Goal: Transaction & Acquisition: Purchase product/service

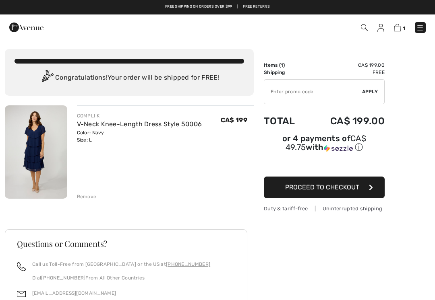
click at [53, 161] on img at bounding box center [36, 151] width 62 height 93
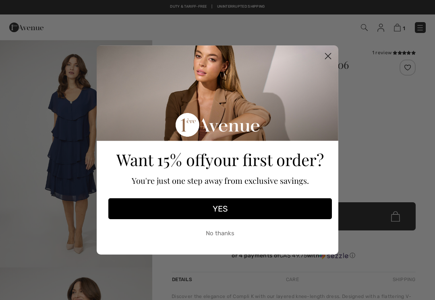
checkbox input "true"
click at [322, 53] on circle "Close dialog" at bounding box center [327, 56] width 13 height 13
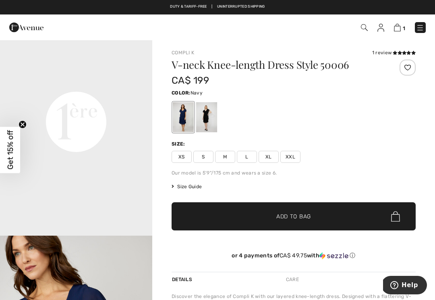
click at [389, 52] on div "1 review" at bounding box center [393, 52] width 43 height 7
click at [382, 49] on div "1 review" at bounding box center [393, 52] width 43 height 7
click at [392, 52] on icon at bounding box center [394, 53] width 4 height 4
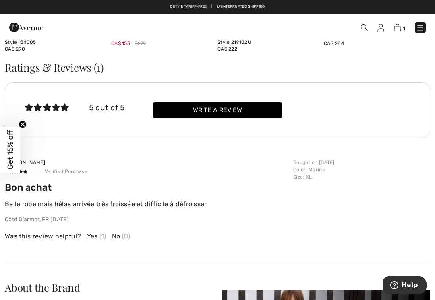
scroll to position [788, 0]
click at [69, 217] on span "29 days ago" at bounding box center [59, 220] width 19 height 7
click at [55, 227] on div "Was this review helpful? Yes (1) No (0)" at bounding box center [146, 233] width 283 height 18
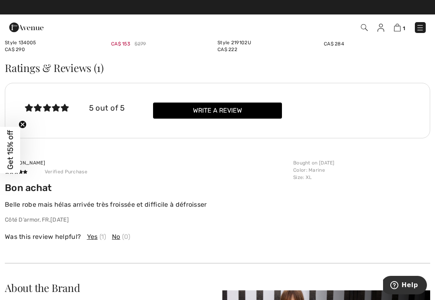
click at [87, 202] on p "Belle robe mais hélas arrivée très froissée et difficile à défroisser" at bounding box center [146, 205] width 283 height 10
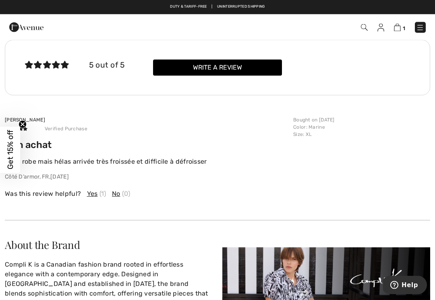
scroll to position [700, 0]
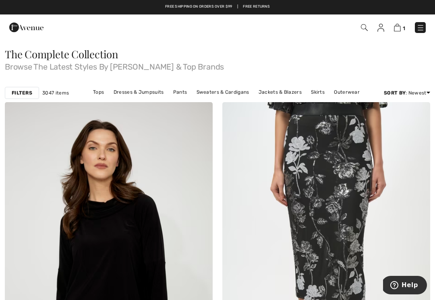
click at [417, 26] on img at bounding box center [420, 28] width 8 height 8
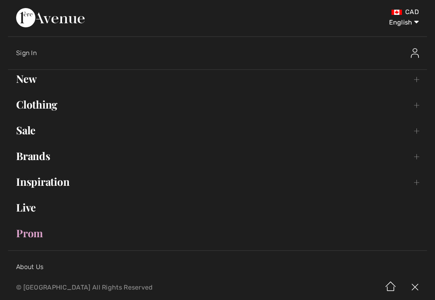
click at [415, 107] on link "Clothing Toggle submenu" at bounding box center [217, 105] width 419 height 18
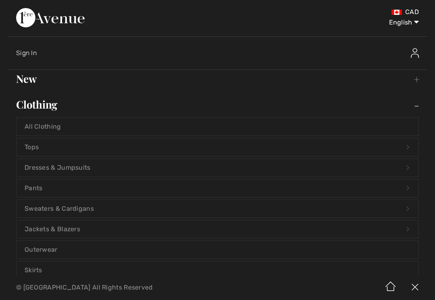
click at [408, 166] on link "Dresses & Jumpsuits Open submenu" at bounding box center [218, 168] width 402 height 18
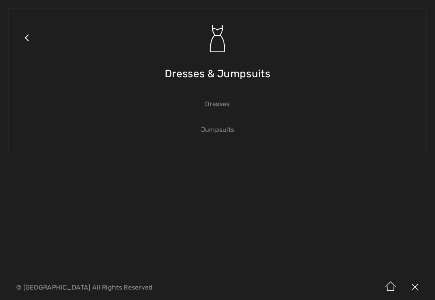
click at [225, 104] on link "Dresses" at bounding box center [218, 104] width 402 height 18
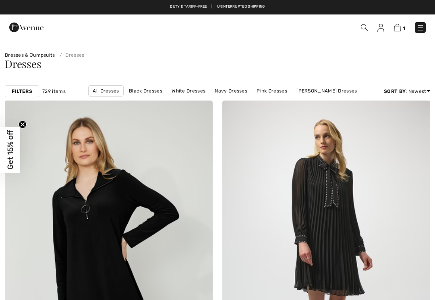
checkbox input "true"
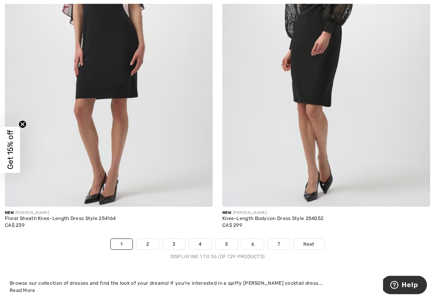
scroll to position [6280, 0]
click at [151, 239] on link "2" at bounding box center [147, 244] width 22 height 10
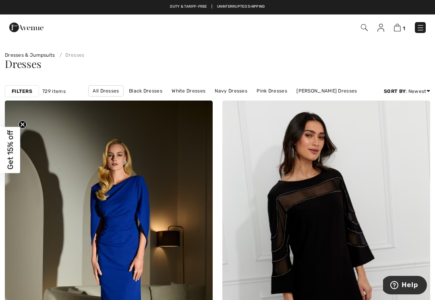
click at [148, 91] on link "Black Dresses" at bounding box center [145, 91] width 41 height 10
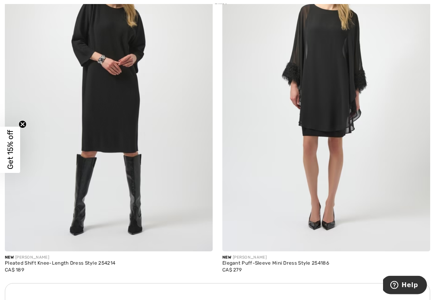
scroll to position [1918, 0]
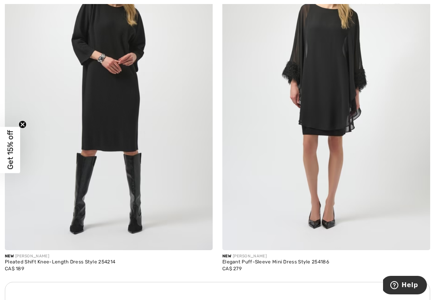
click at [389, 203] on img at bounding box center [326, 95] width 208 height 312
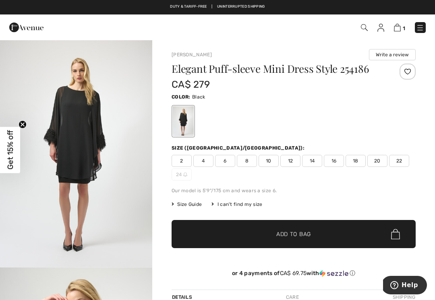
click at [120, 171] on img "1 / 4" at bounding box center [76, 153] width 152 height 228
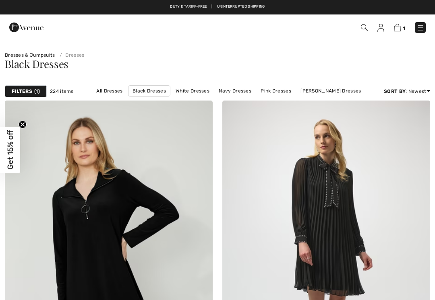
checkbox input "true"
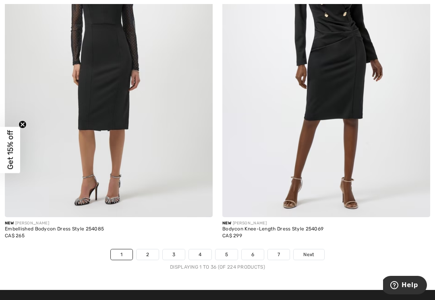
scroll to position [6270, 0]
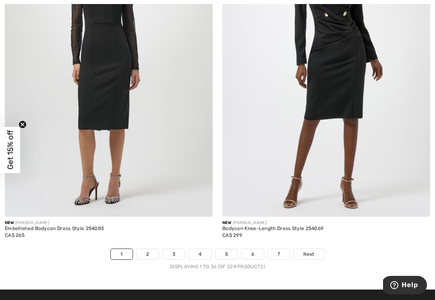
click at [143, 249] on link "2" at bounding box center [147, 254] width 22 height 10
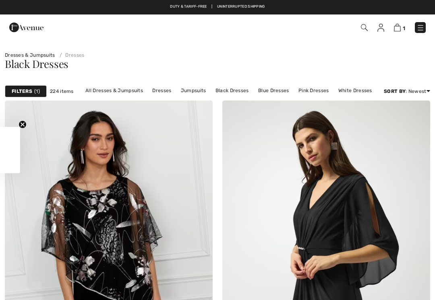
checkbox input "true"
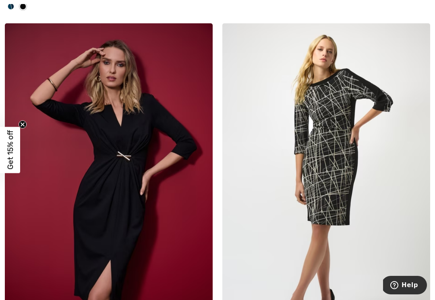
scroll to position [2983, 0]
